Goal: Information Seeking & Learning: Compare options

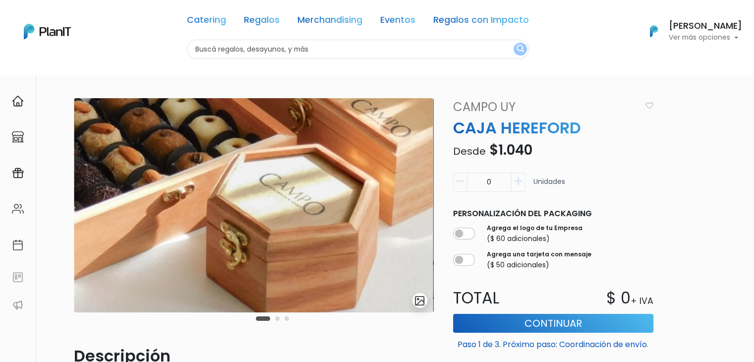
click at [264, 56] on input "text" at bounding box center [358, 49] width 342 height 19
click at [307, 16] on link "Merchandising" at bounding box center [329, 22] width 65 height 12
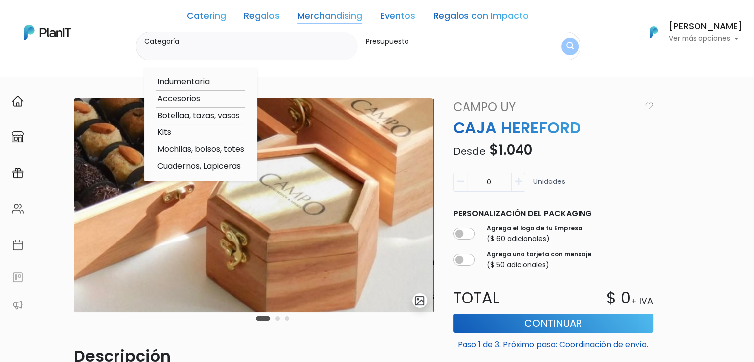
click at [192, 116] on option "Botellaa, tazas, vasos" at bounding box center [200, 116] width 89 height 12
type input "Botellaa, tazas, vasos"
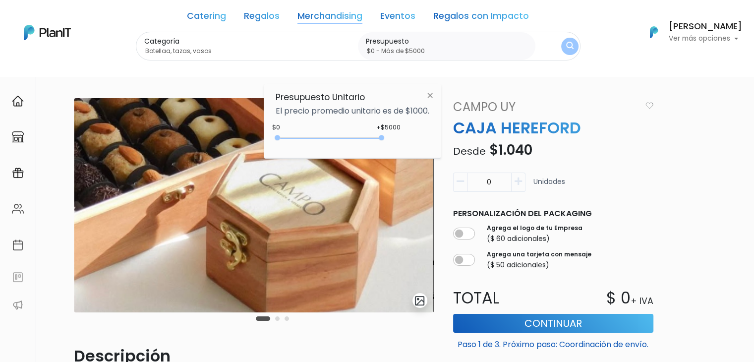
type input "$0 - Más de $5000"
drag, startPoint x: 297, startPoint y: 138, endPoint x: 428, endPoint y: 125, distance: 131.5
click at [428, 125] on div "Presupuesto Unitario El precio promedio unitario es de $1000. +$5000 $0 0 : 500…" at bounding box center [352, 121] width 177 height 74
click at [561, 50] on button "submit" at bounding box center [569, 46] width 17 height 17
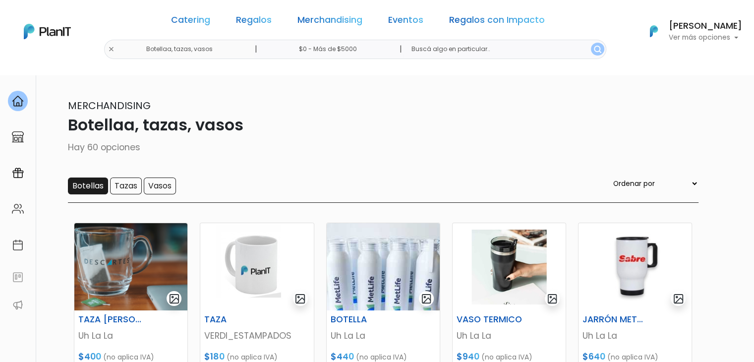
click at [80, 186] on input "Botellas" at bounding box center [88, 185] width 40 height 17
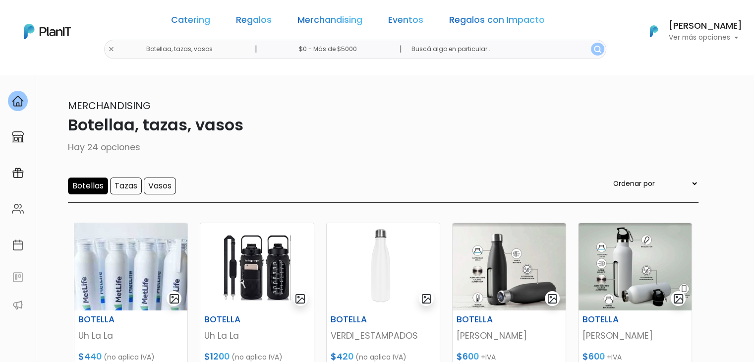
click at [125, 50] on div "Catering Regalos Merchandising Eventos Regalos con Impacto Botellaa, tazas, vas…" at bounding box center [377, 31] width 754 height 55
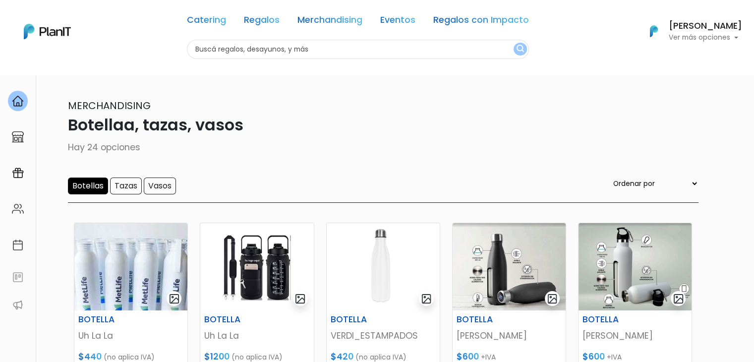
click at [241, 46] on input "text" at bounding box center [358, 49] width 342 height 19
type input "tote"
click at [514, 43] on button "submit" at bounding box center [520, 49] width 13 height 13
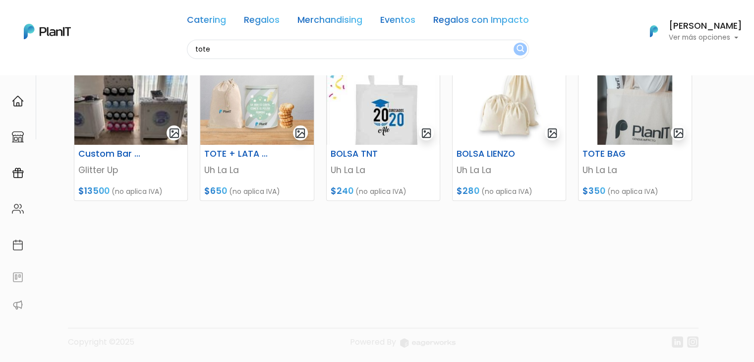
scroll to position [299, 0]
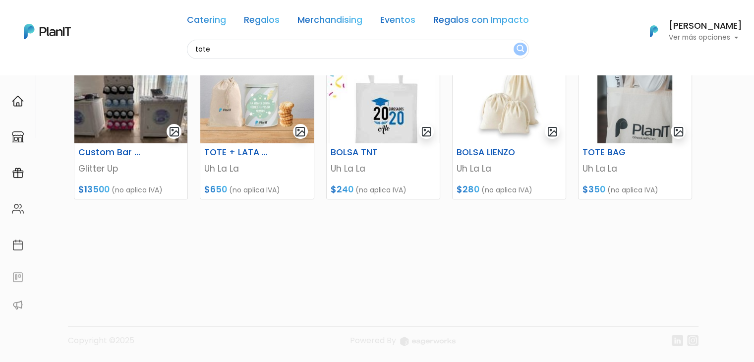
drag, startPoint x: 761, startPoint y: 137, endPoint x: 166, endPoint y: 151, distance: 595.1
click at [627, 115] on img at bounding box center [635, 99] width 113 height 87
click at [502, 103] on img at bounding box center [509, 99] width 113 height 87
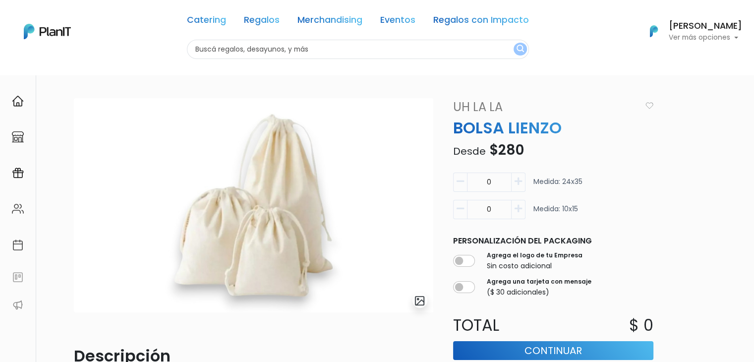
click at [254, 49] on input "text" at bounding box center [358, 49] width 342 height 19
type input "ñ"
type input "lapiceras"
click at [514, 43] on button "submit" at bounding box center [520, 49] width 13 height 13
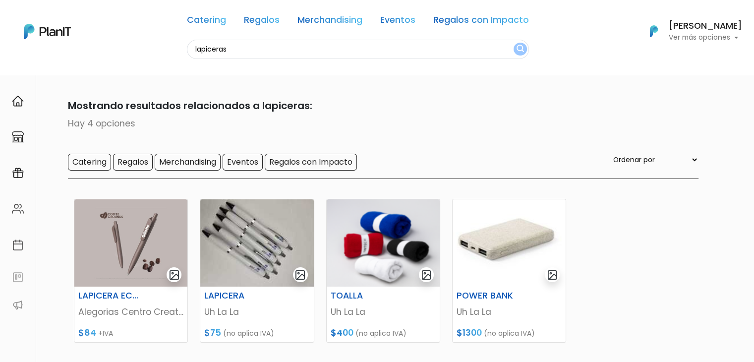
click at [226, 51] on input "lapiceras" at bounding box center [358, 49] width 342 height 19
type input "lapicera"
click at [514, 43] on button "submit" at bounding box center [520, 49] width 13 height 13
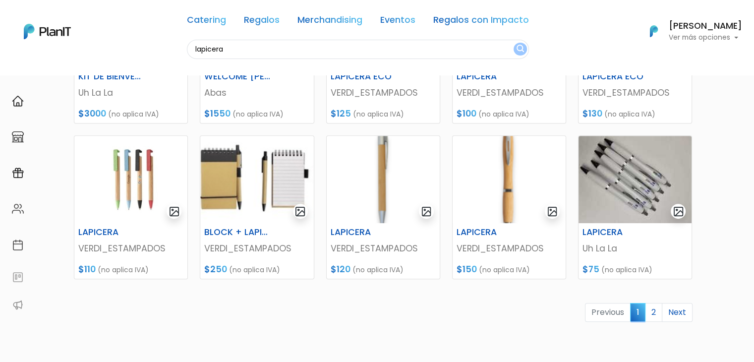
scroll to position [374, 0]
click at [387, 174] on img at bounding box center [383, 179] width 113 height 87
drag, startPoint x: 0, startPoint y: 0, endPoint x: 488, endPoint y: 187, distance: 522.4
click at [488, 187] on img at bounding box center [509, 179] width 113 height 87
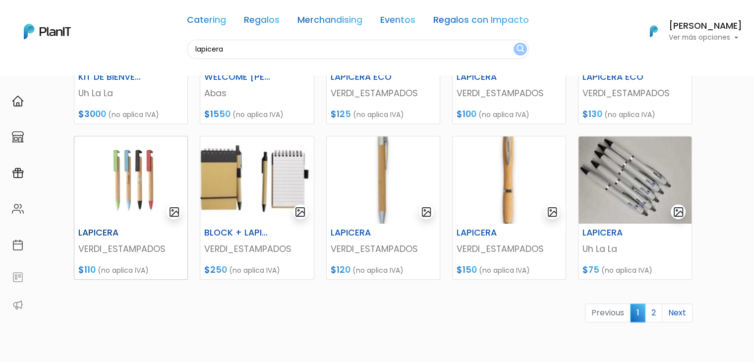
click at [114, 167] on img at bounding box center [130, 179] width 113 height 87
